Goal: Task Accomplishment & Management: Complete application form

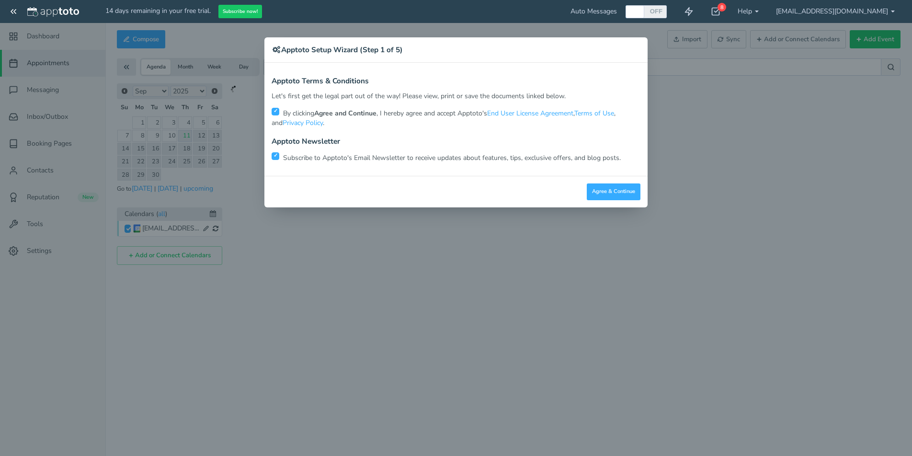
scroll to position [4, 0]
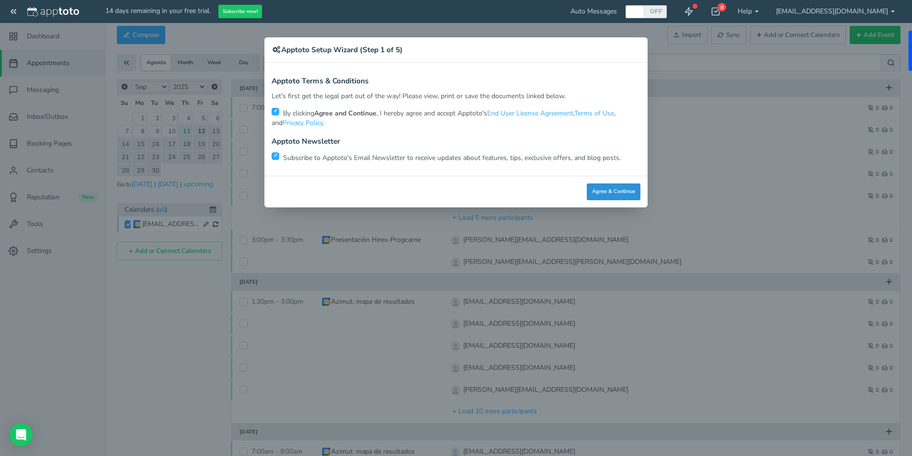
click at [602, 193] on button "Agree & Continue" at bounding box center [613, 191] width 54 height 17
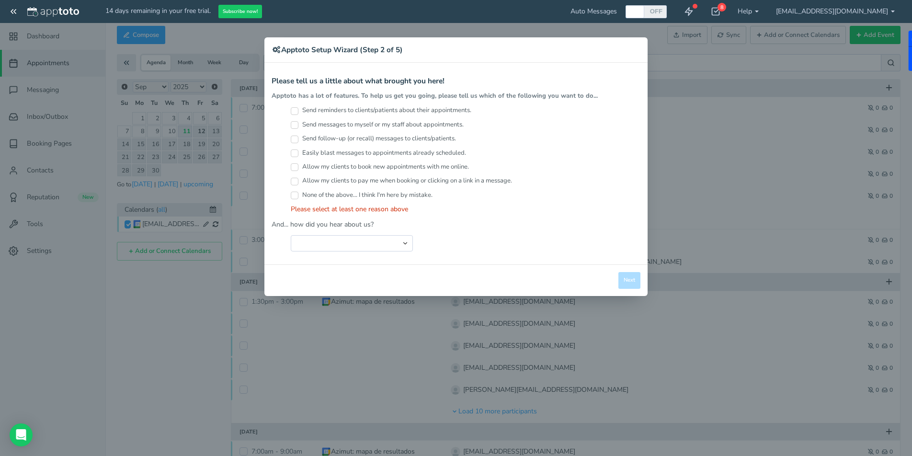
click at [296, 115] on div "Send reminders to clients/patients about their appointments." at bounding box center [465, 113] width 349 height 14
click at [294, 112] on input "Send reminders to clients/patients about their appointments." at bounding box center [295, 111] width 8 height 8
checkbox input "true"
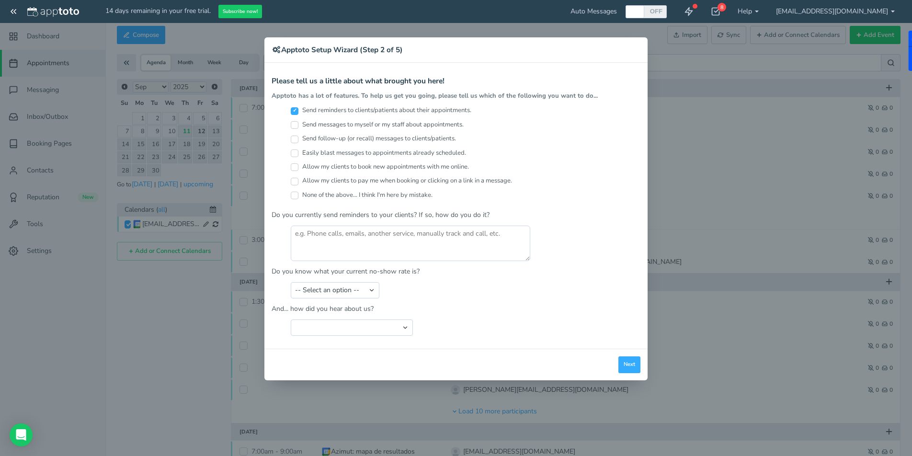
click at [294, 125] on input "Send messages to myself or my staff about appointments." at bounding box center [295, 125] width 8 height 8
checkbox input "true"
click at [295, 141] on input "Send follow-up (or recall) messages to clients/patients." at bounding box center [295, 139] width 8 height 8
checkbox input "true"
click at [295, 153] on input "Easily blast messages to appointments already scheduled." at bounding box center [295, 153] width 8 height 8
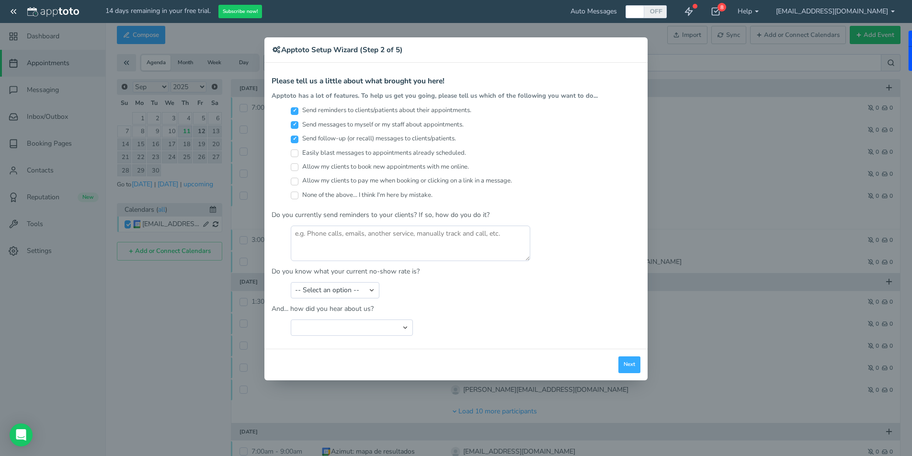
checkbox input "true"
click at [297, 167] on input "Allow my clients to book new appointments with me online." at bounding box center [295, 167] width 8 height 8
checkbox input "true"
click at [354, 236] on textarea at bounding box center [410, 242] width 239 height 35
type textarea "whatsapp"
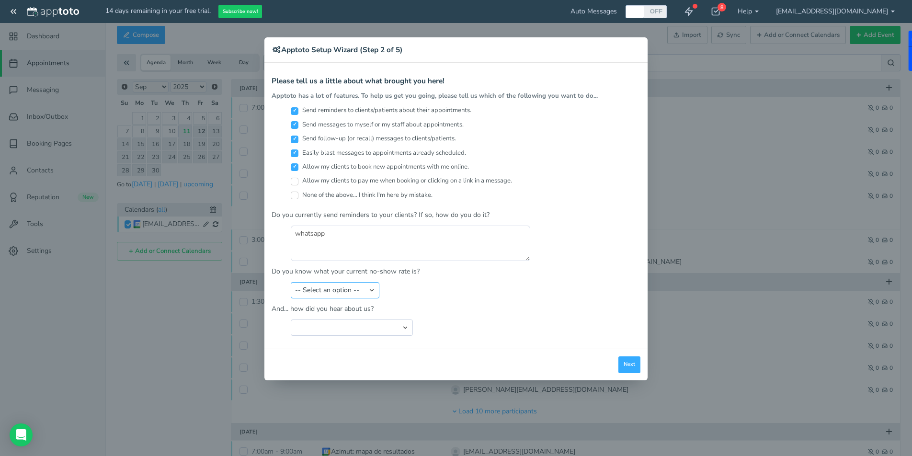
click at [368, 294] on select "-- Select an option -- Less than 5% 5-10% 10-20% 20-30% More than 30% Not sure" at bounding box center [335, 290] width 89 height 16
select select "string:20-30%"
click at [407, 327] on select "Search Engine (Google, Yahoo, Bing, etc.) Search Engine Advertisement Blog Post…" at bounding box center [352, 327] width 122 height 16
select select "string:Search Engine (Google, Yahoo, Bing, etc.)"
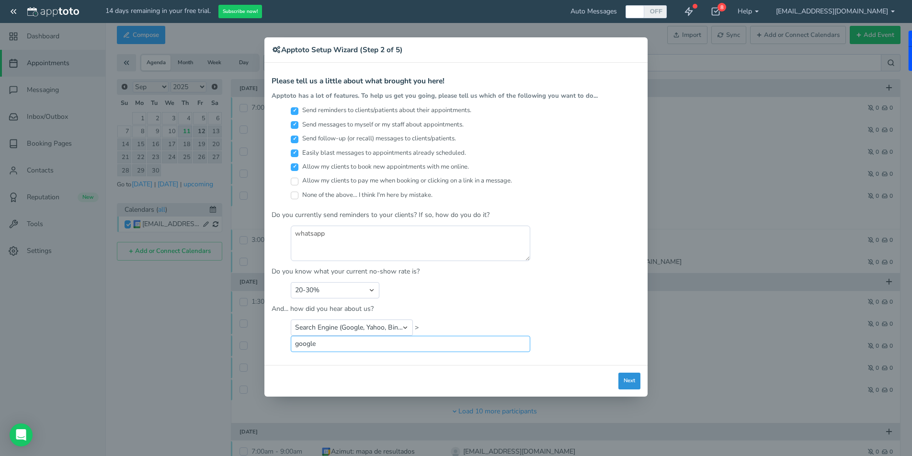
type input "google"
click at [626, 378] on button "Next" at bounding box center [629, 380] width 22 height 17
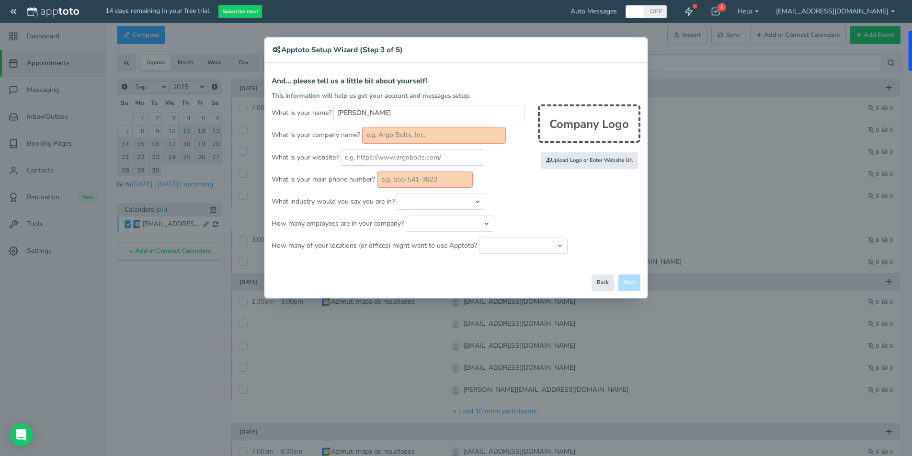
click at [582, 126] on div "Company Logo" at bounding box center [589, 123] width 102 height 38
click at [578, 165] on input "file" at bounding box center [380, 161] width 912 height 66
type input "C:\fakepath\Captura de pantalla 2025-07-23 a la(s) 3.02.23 p.m..png"
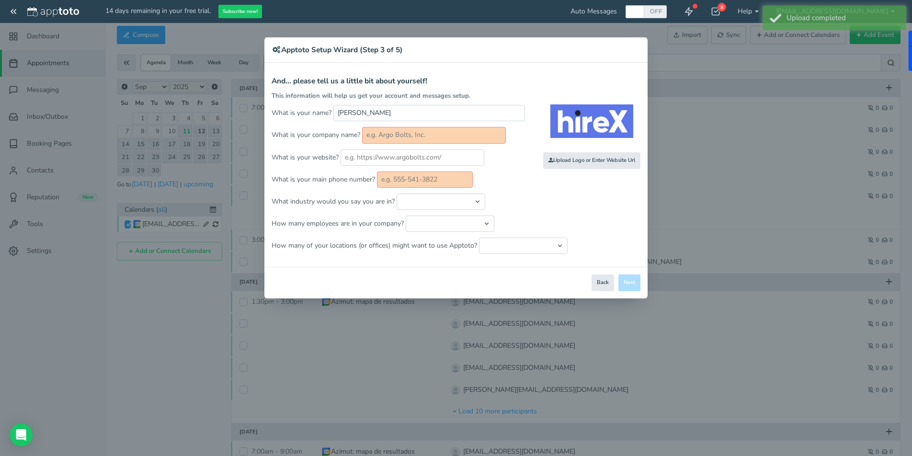
click at [378, 135] on input "text" at bounding box center [434, 135] width 144 height 16
type input "H"
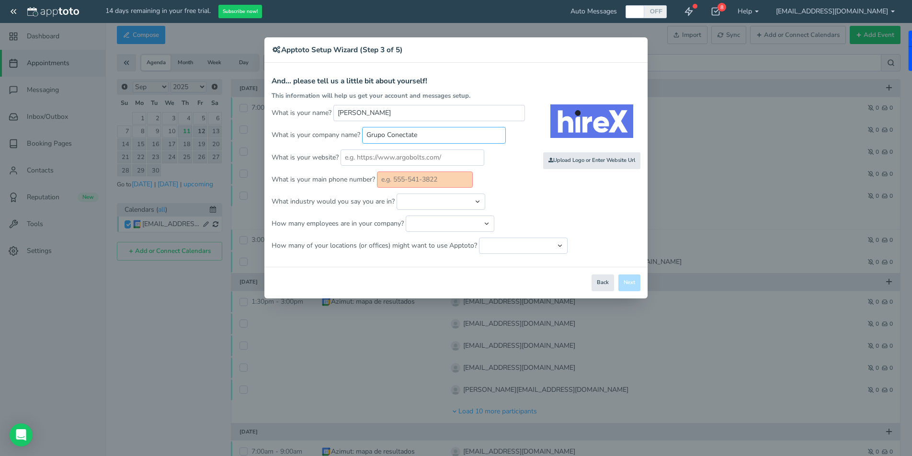
type input "Grupo Conectate"
click at [417, 159] on input "text" at bounding box center [412, 157] width 144 height 16
click at [427, 158] on input "text" at bounding box center [412, 157] width 144 height 16
paste input "[URL][DOMAIN_NAME]"
type input "[URL][DOMAIN_NAME]"
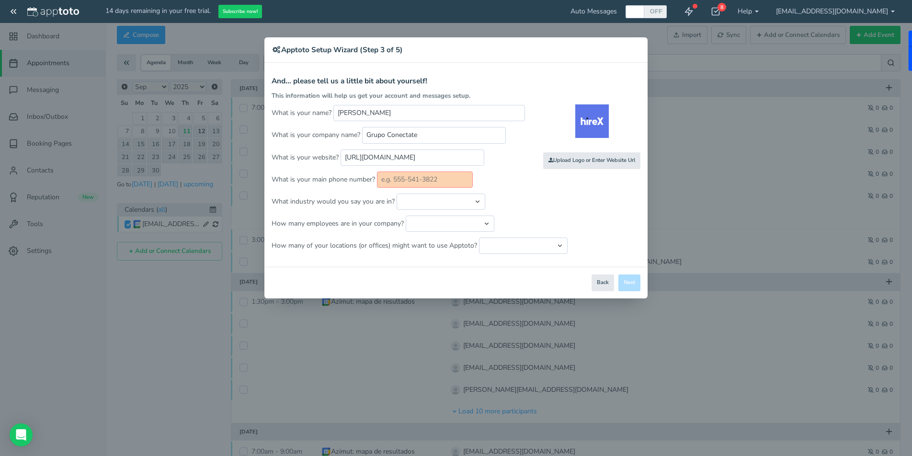
click at [441, 180] on input "text" at bounding box center [425, 179] width 96 height 16
type input "50433545400"
click at [478, 200] on select "Automotive Cleaning Services Consulting Education - Classroom Education - Admis…" at bounding box center [440, 201] width 89 height 16
select select "string:Consulting"
click at [479, 200] on select "Automotive Cleaning Services Consulting Education - Classroom Education - Admis…" at bounding box center [440, 201] width 89 height 16
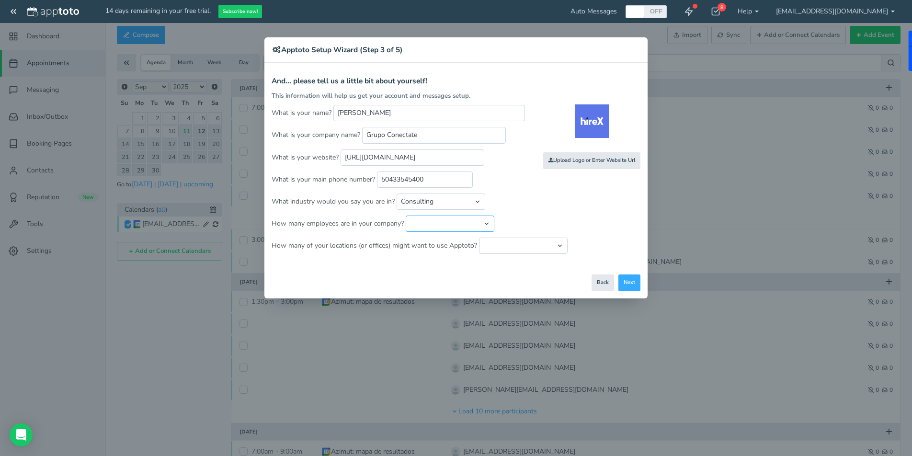
click at [485, 224] on select "Just me 1 to 5 6 to 10 11 to 25 26 to 50 51 to 100 101 to 500 501 to 1000 More …" at bounding box center [449, 223] width 89 height 16
select select "string:11..25"
click at [485, 225] on select "Just me 1 to 5 6 to 10 11 to 25 26 to 50 51 to 100 101 to 500 501 to 1000 More …" at bounding box center [449, 223] width 89 height 16
click at [556, 245] on select "Just one location 2 3 4 5 6 to 10 11 to 25 26 to 50 More than 50" at bounding box center [523, 245] width 89 height 16
select select "string:1"
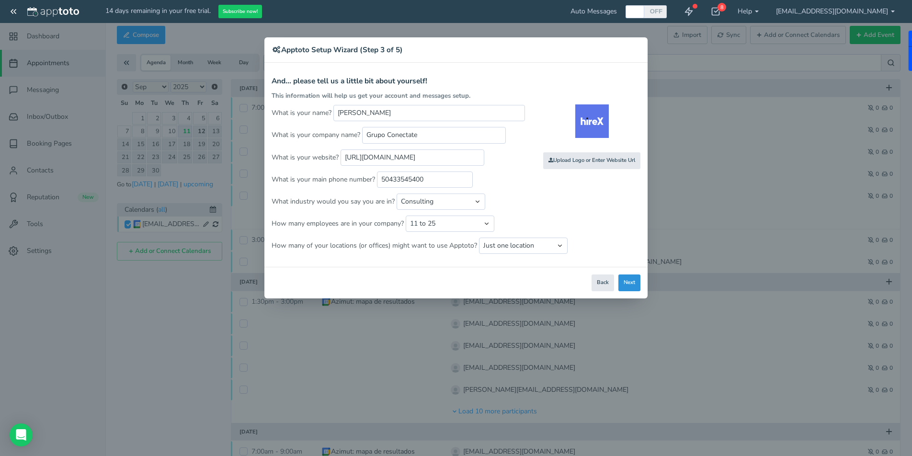
click at [630, 284] on button "Next" at bounding box center [629, 282] width 22 height 17
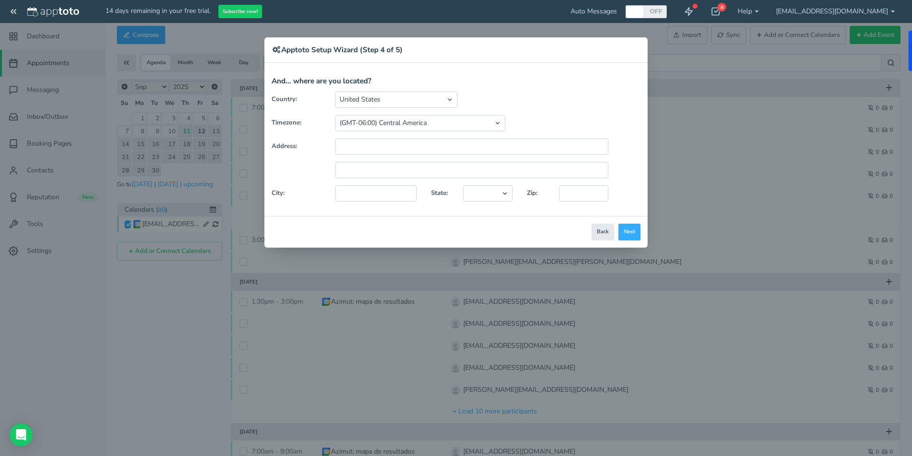
click at [469, 99] on div "United States Canada Australia Bahrain Belgium Denmark Estonia France Germany H…" at bounding box center [471, 99] width 287 height 16
click at [456, 99] on select "United States Canada Australia Bahrain Belgium Denmark Estonia France Germany H…" at bounding box center [396, 99] width 122 height 16
select select "string:MX"
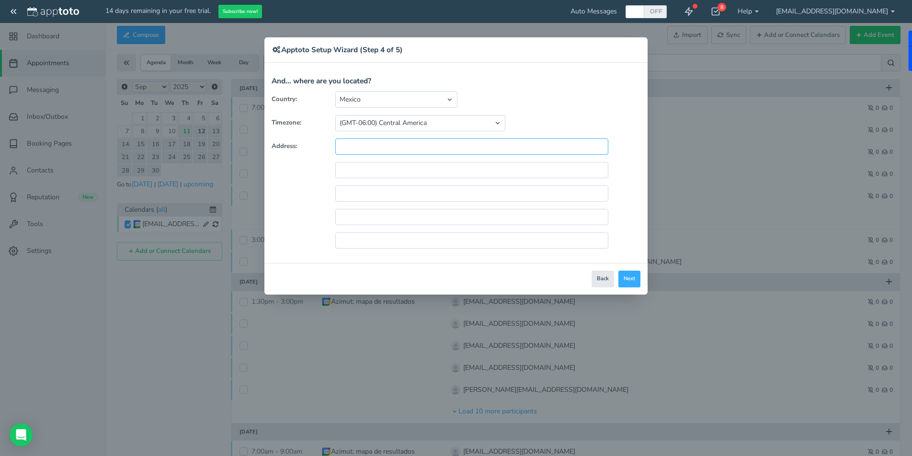
click at [521, 147] on input "text" at bounding box center [471, 146] width 273 height 16
type input "H"
click at [422, 148] on input "Tegucigalpa, Francisco Morazan, Honduras." at bounding box center [471, 146] width 273 height 16
type input "[GEOGRAPHIC_DATA], [PERSON_NAME], [GEOGRAPHIC_DATA]."
click at [629, 281] on button "Next" at bounding box center [629, 278] width 22 height 17
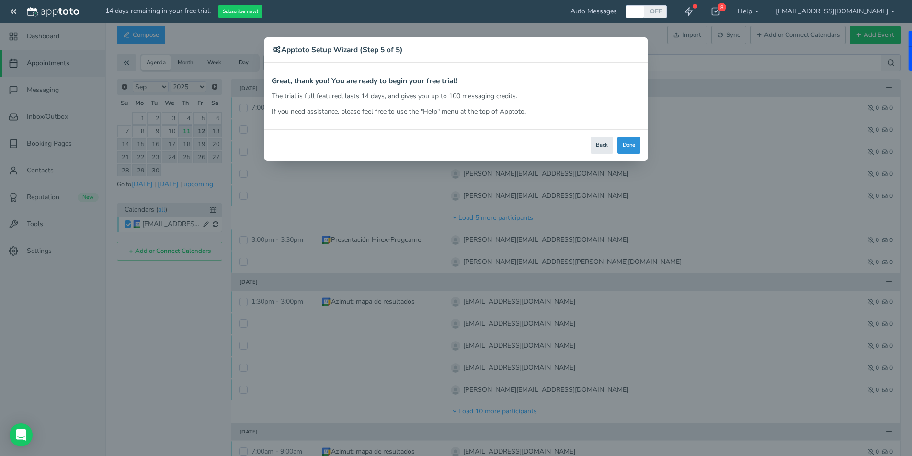
click at [630, 146] on button "Done" at bounding box center [628, 145] width 23 height 17
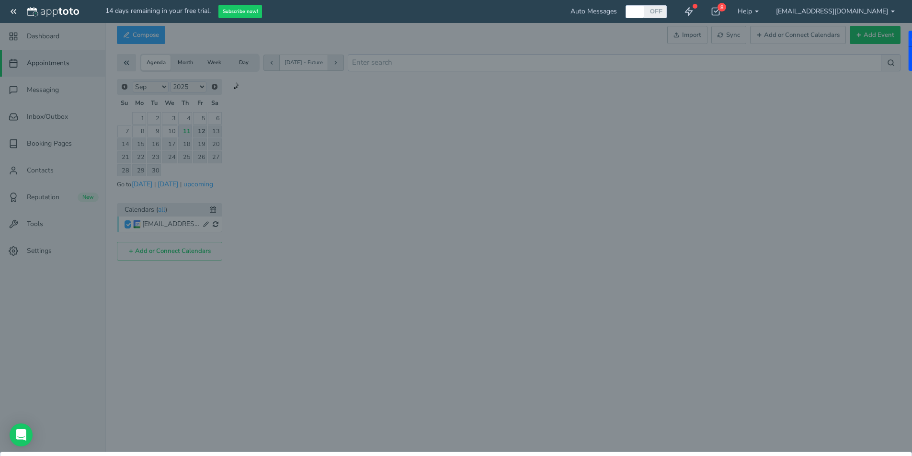
scroll to position [0, 0]
